Goal: Information Seeking & Learning: Learn about a topic

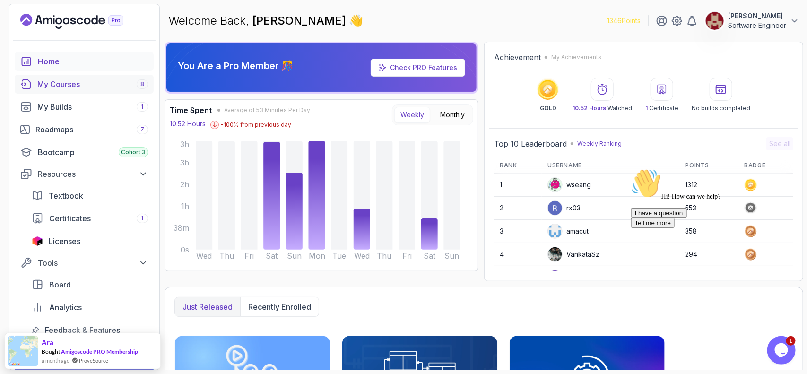
click at [77, 83] on div "My Courses 8" at bounding box center [92, 83] width 111 height 11
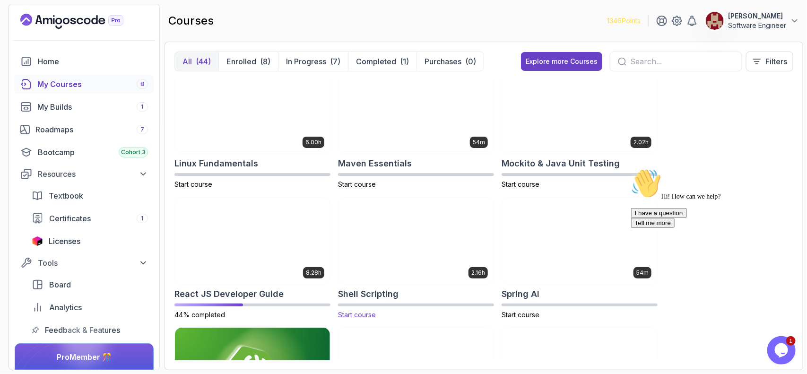
scroll to position [1322, 0]
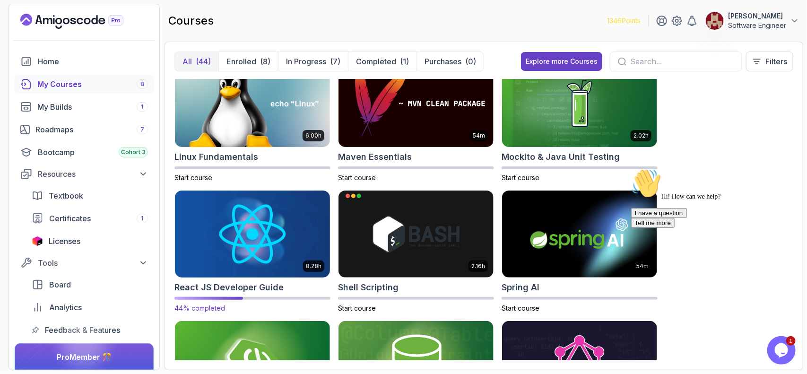
click at [247, 247] on img at bounding box center [252, 233] width 163 height 91
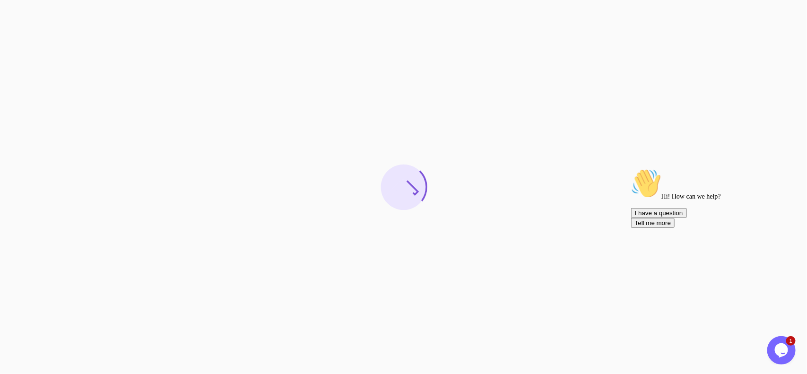
click at [631, 168] on icon "Chat attention grabber" at bounding box center [631, 168] width 0 height 0
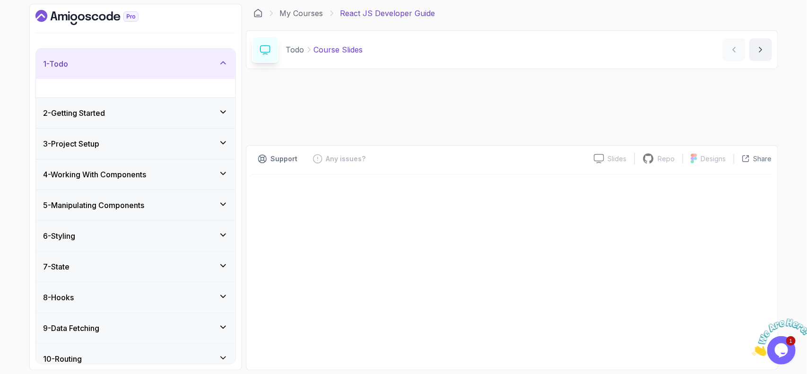
click at [752, 349] on icon "Close" at bounding box center [752, 353] width 0 height 8
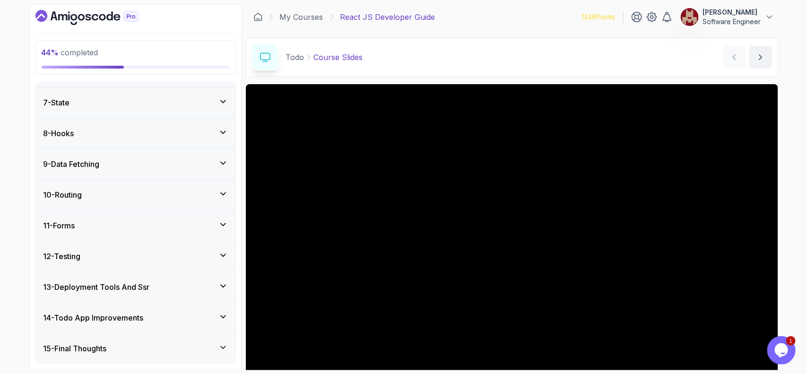
scroll to position [260, 0]
click at [74, 126] on div "8 - Hooks" at bounding box center [135, 133] width 199 height 30
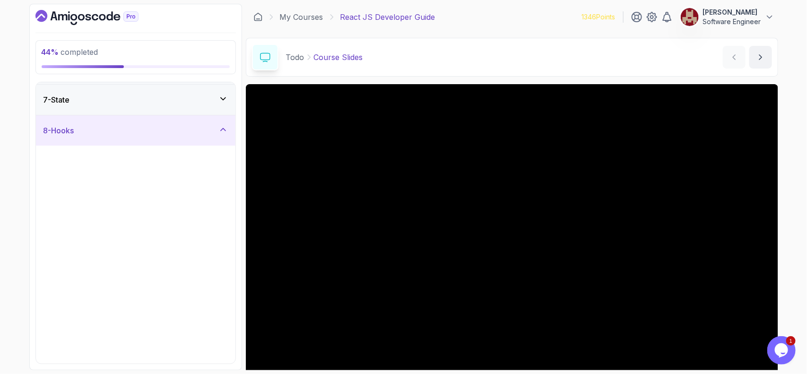
scroll to position [181, 0]
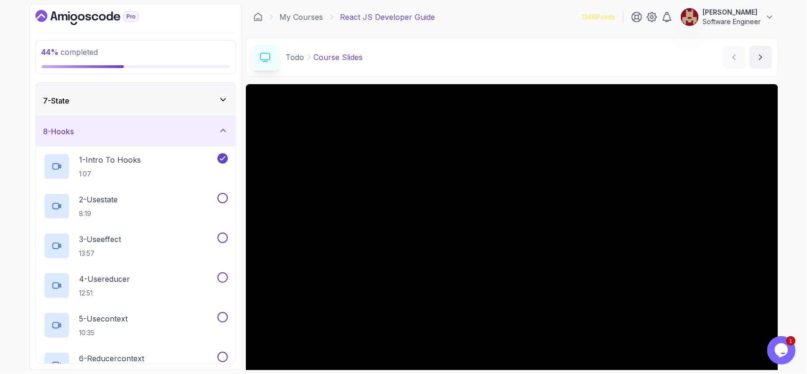
click at [104, 99] on div "7 - State" at bounding box center [135, 100] width 184 height 11
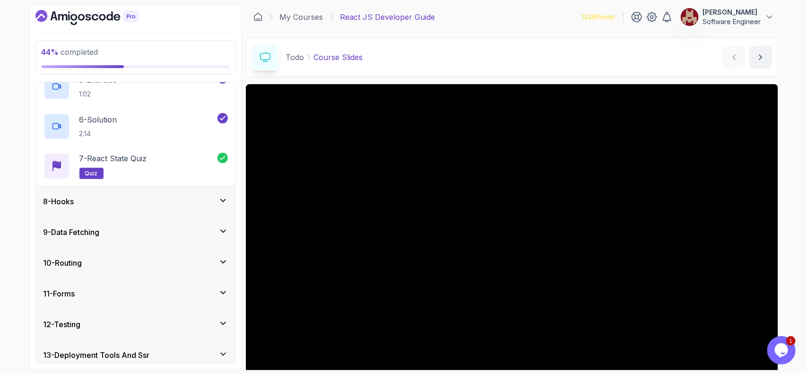
scroll to position [398, 0]
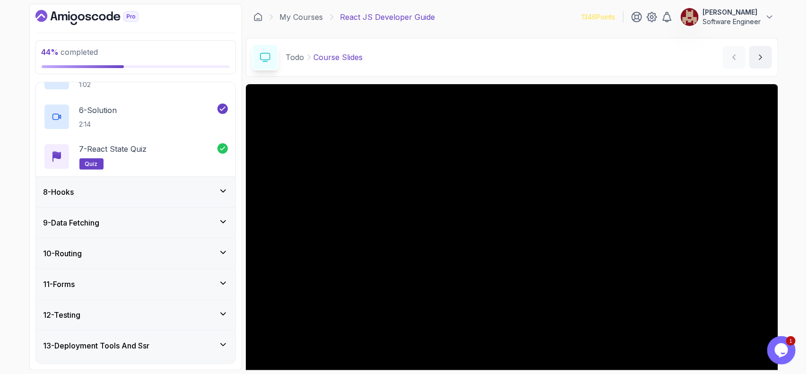
click at [74, 194] on h3 "8 - Hooks" at bounding box center [58, 191] width 31 height 11
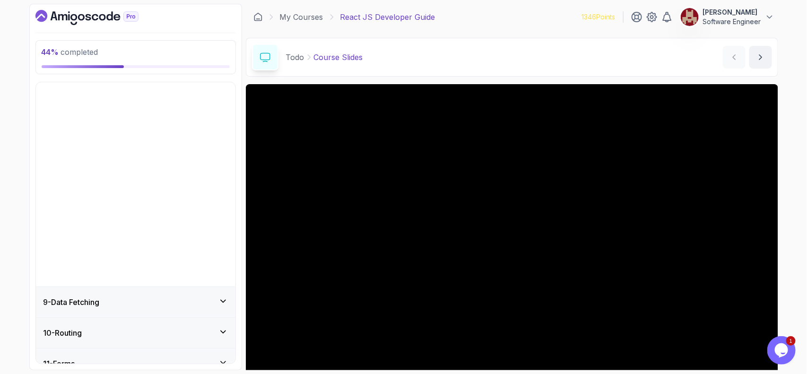
scroll to position [181, 0]
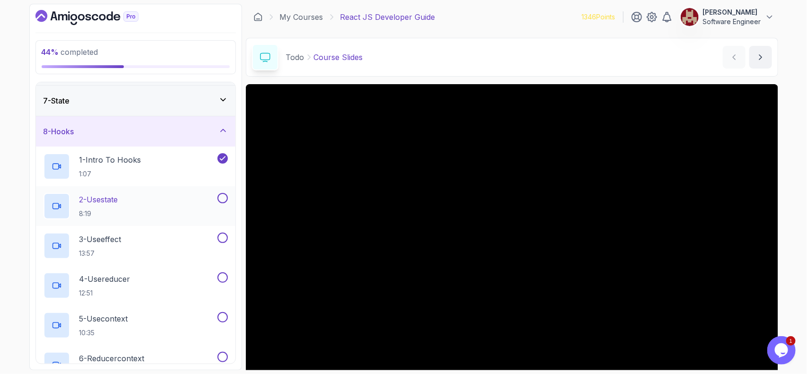
click at [171, 206] on div "2 - Usestate 8:19" at bounding box center [129, 206] width 172 height 26
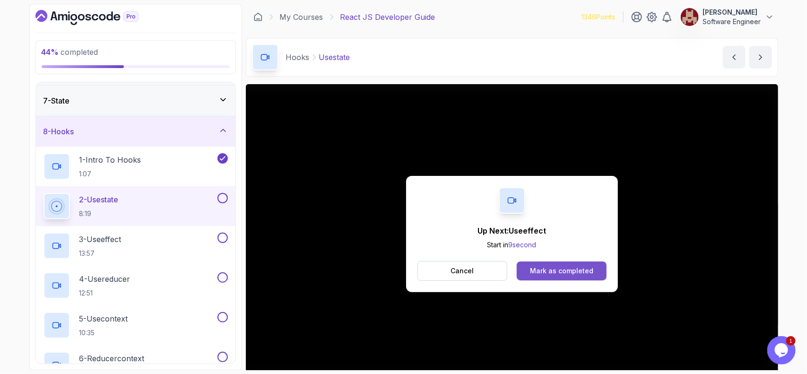
click at [568, 276] on button "Mark as completed" at bounding box center [561, 270] width 89 height 19
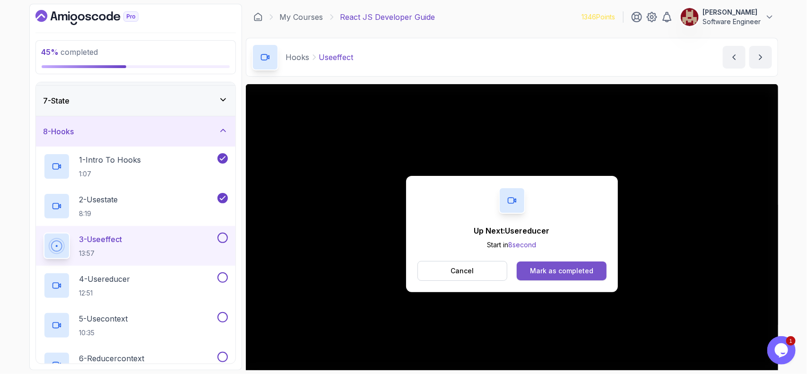
click at [578, 268] on div "Mark as completed" at bounding box center [561, 270] width 63 height 9
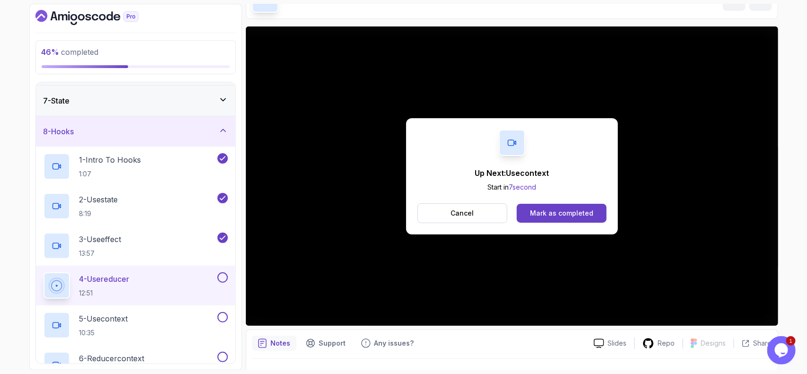
scroll to position [79, 0]
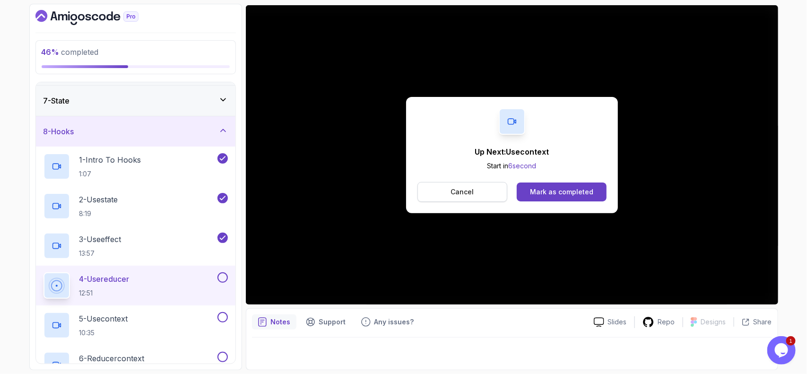
click at [491, 191] on button "Cancel" at bounding box center [462, 192] width 90 height 20
click at [559, 198] on button "Mark as completed" at bounding box center [561, 191] width 89 height 19
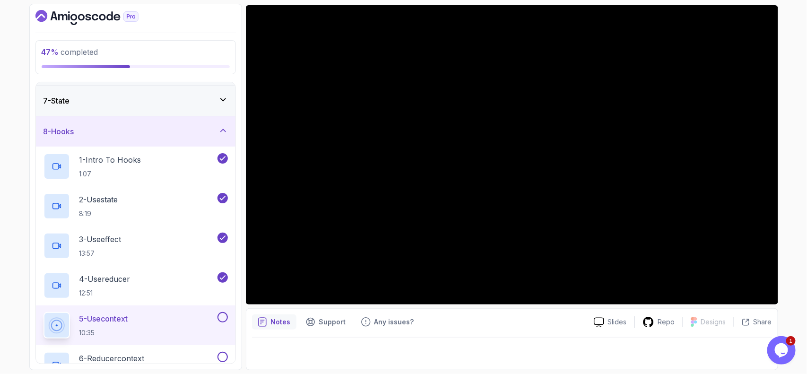
click at [680, 351] on div at bounding box center [512, 350] width 520 height 26
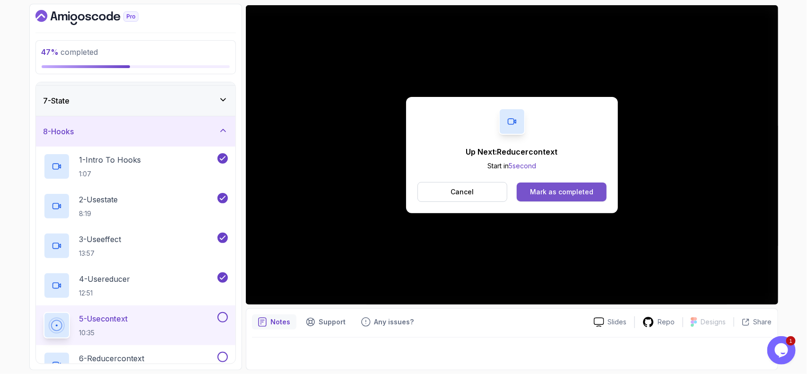
click at [573, 189] on div "Mark as completed" at bounding box center [561, 191] width 63 height 9
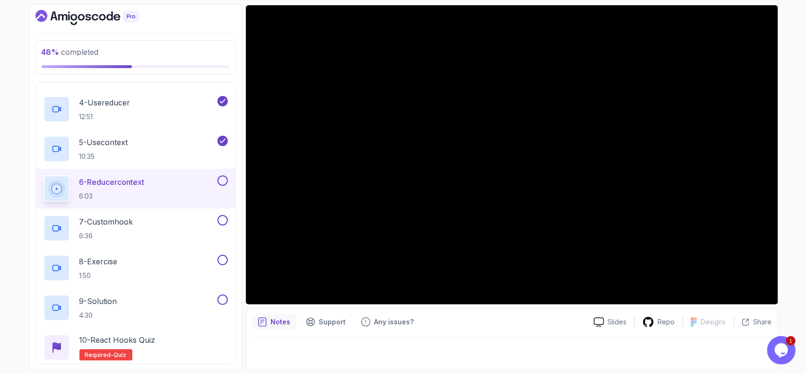
scroll to position [358, 0]
click at [110, 183] on p "6 - Reducercontext" at bounding box center [111, 181] width 65 height 11
click at [429, 202] on div at bounding box center [512, 154] width 532 height 299
click at [446, 178] on div at bounding box center [512, 154] width 532 height 299
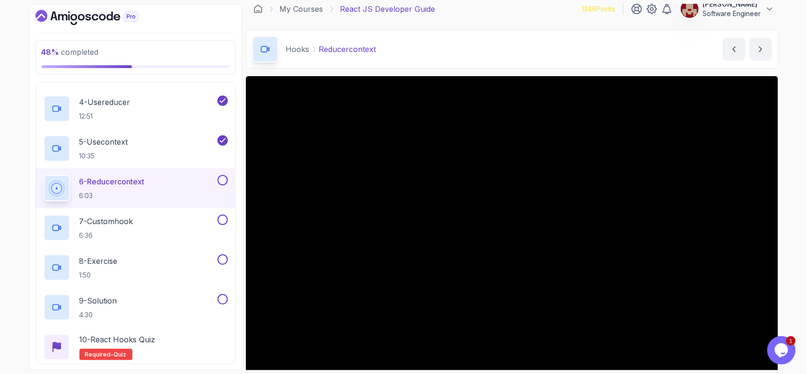
scroll to position [0, 0]
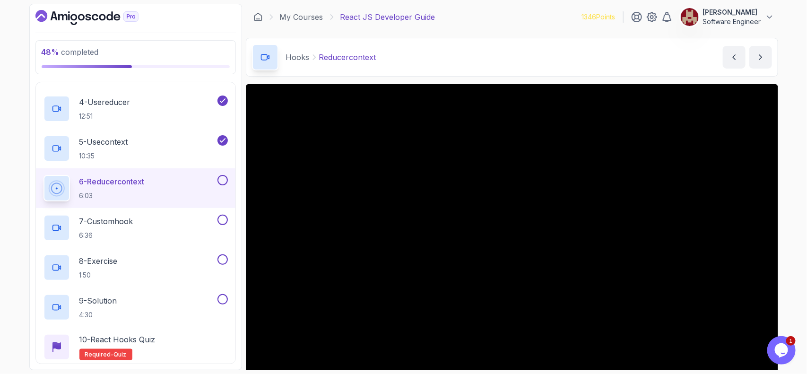
click at [742, 22] on p "Software Engineer" at bounding box center [732, 21] width 58 height 9
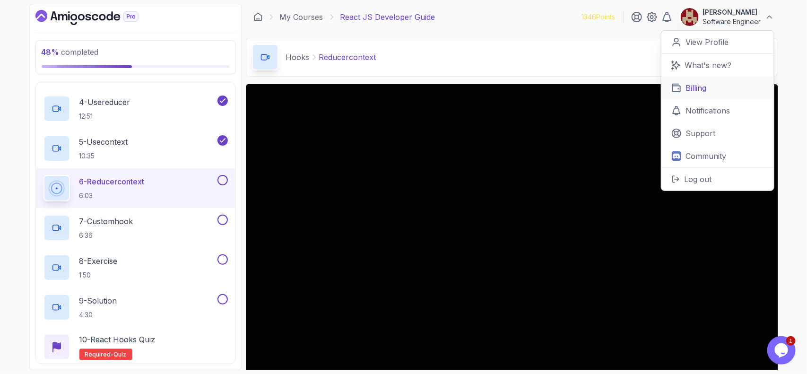
click at [708, 90] on link "Billing" at bounding box center [717, 88] width 112 height 23
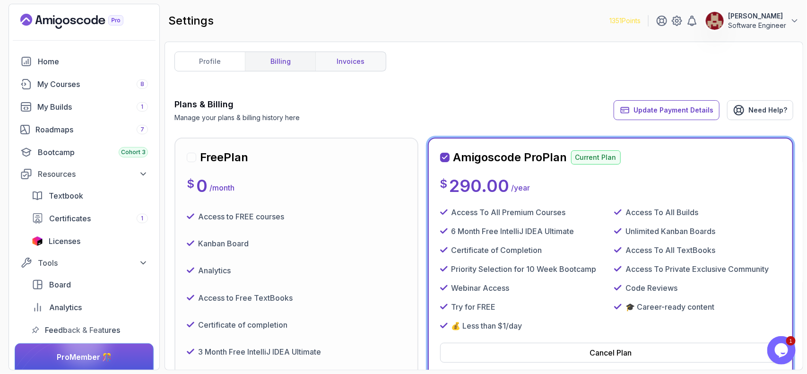
click at [350, 62] on link "invoices" at bounding box center [350, 61] width 70 height 19
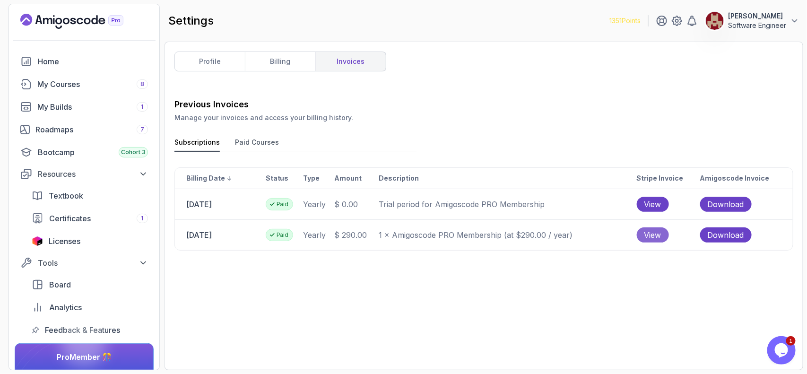
click at [659, 235] on span "View" at bounding box center [652, 234] width 17 height 11
